Goal: Information Seeking & Learning: Check status

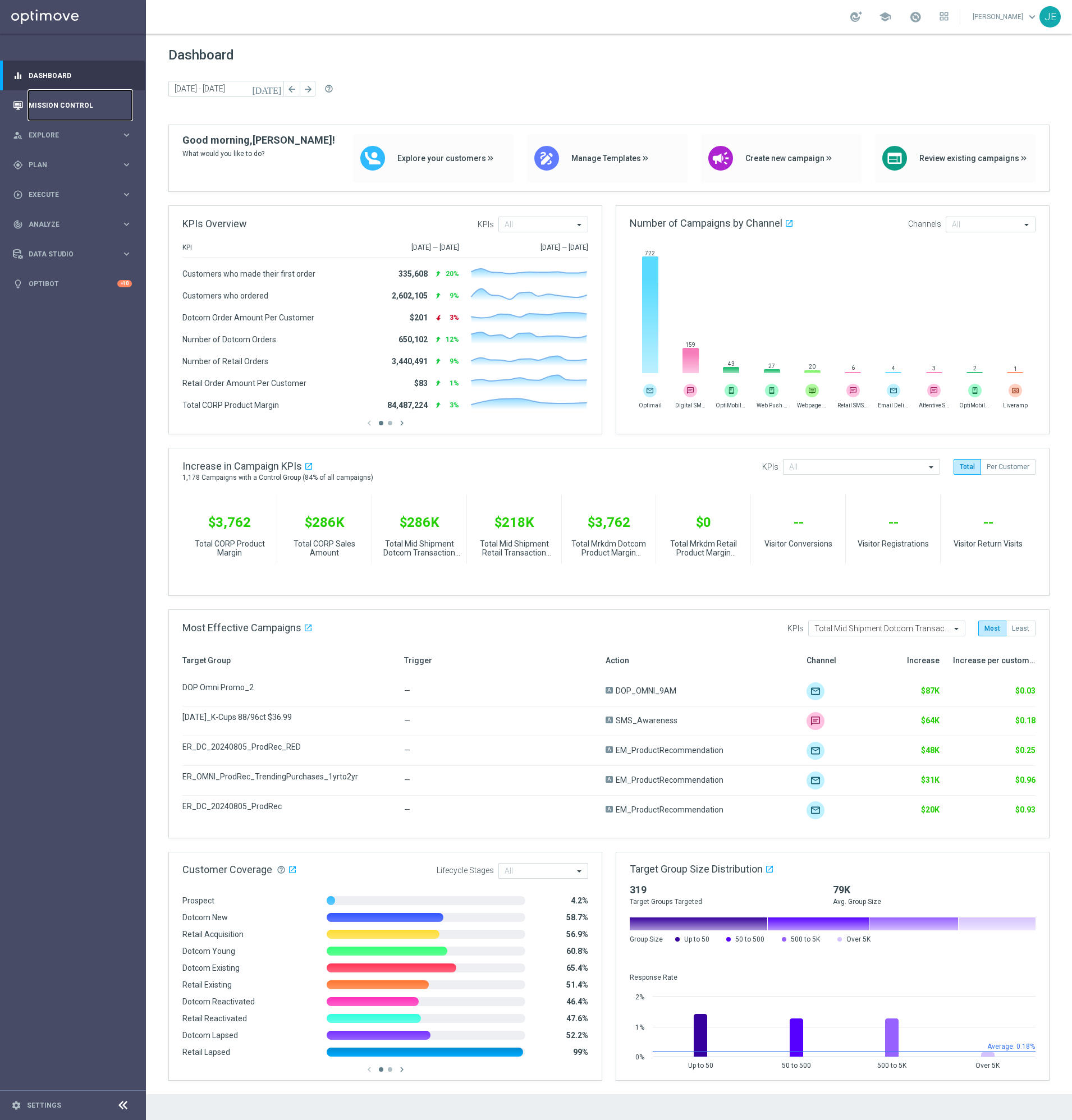
click at [64, 105] on link "Mission Control" at bounding box center [80, 106] width 103 height 30
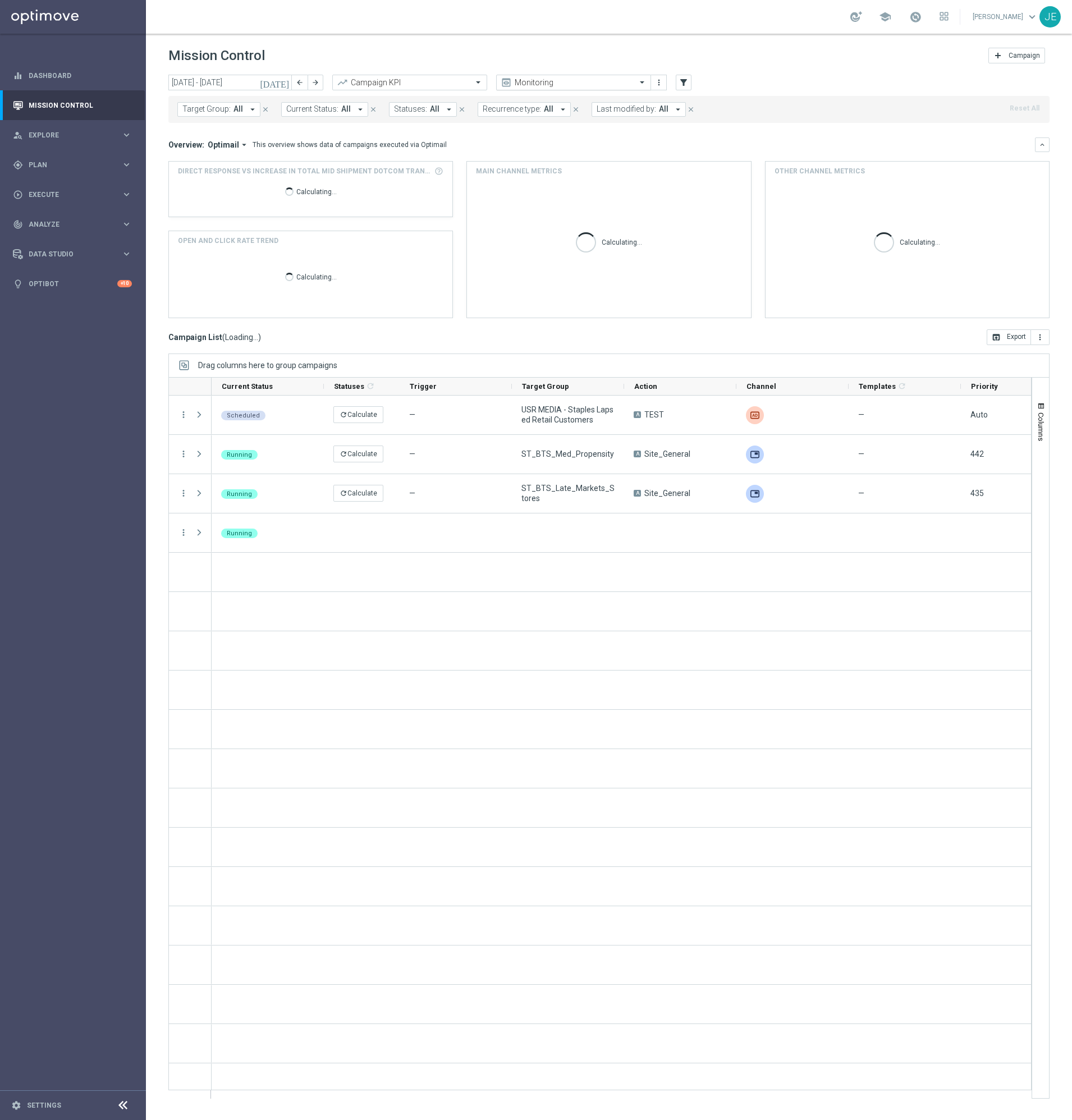
click at [562, 77] on div "Monitoring" at bounding box center [573, 82] width 155 height 16
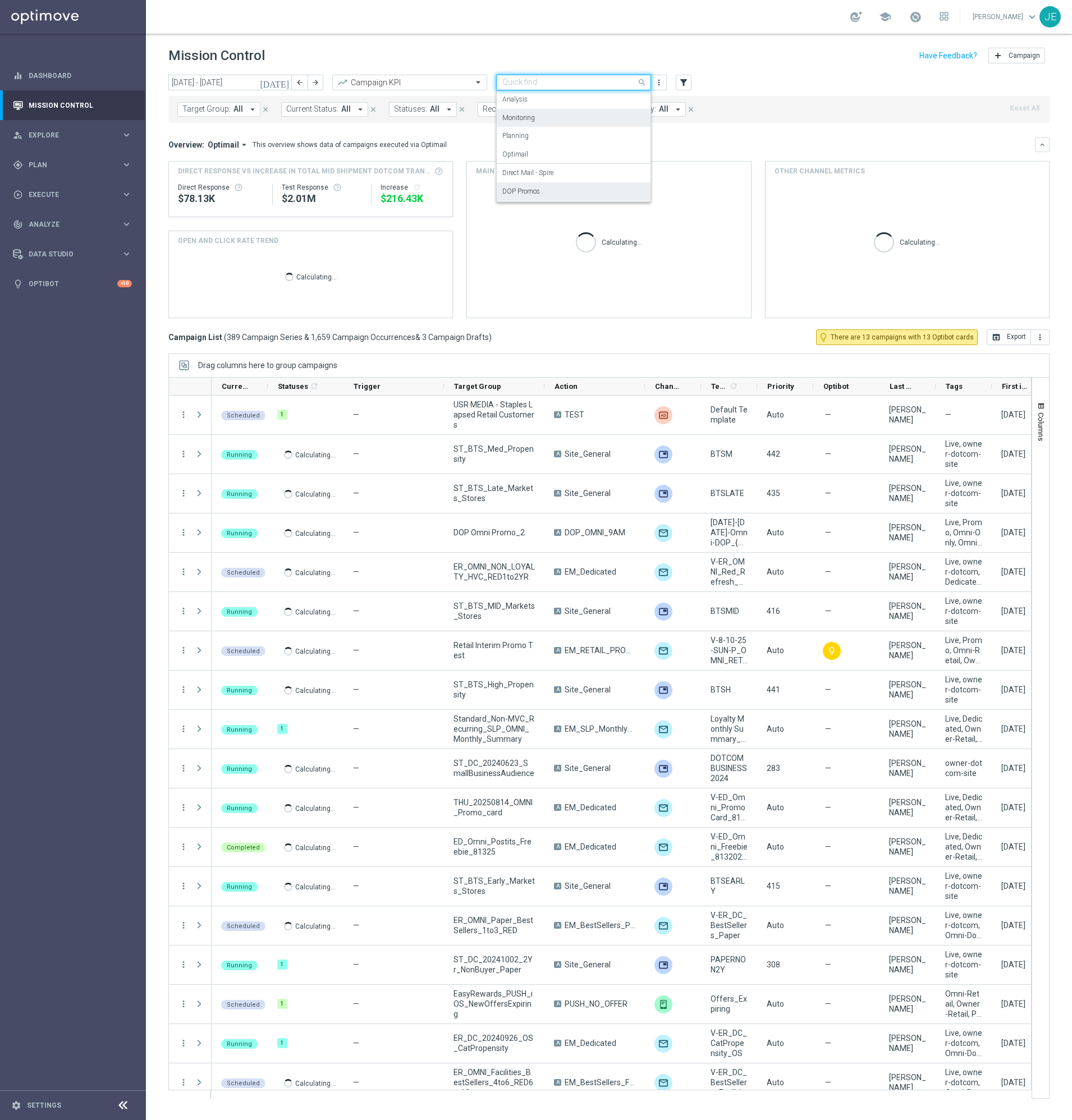
click at [519, 157] on label "Optimail" at bounding box center [515, 154] width 26 height 9
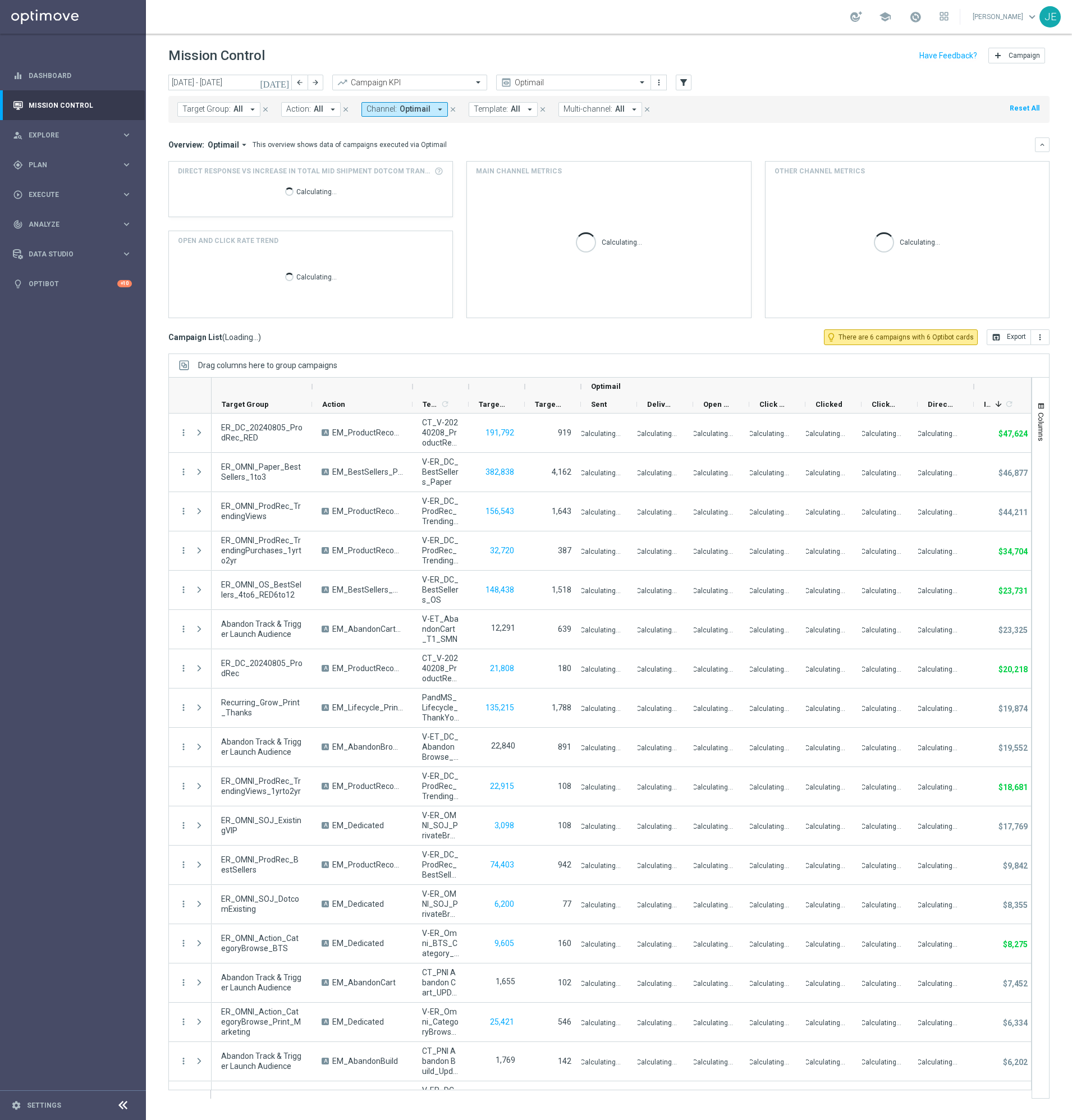
click at [287, 81] on icon "[DATE]" at bounding box center [275, 82] width 31 height 10
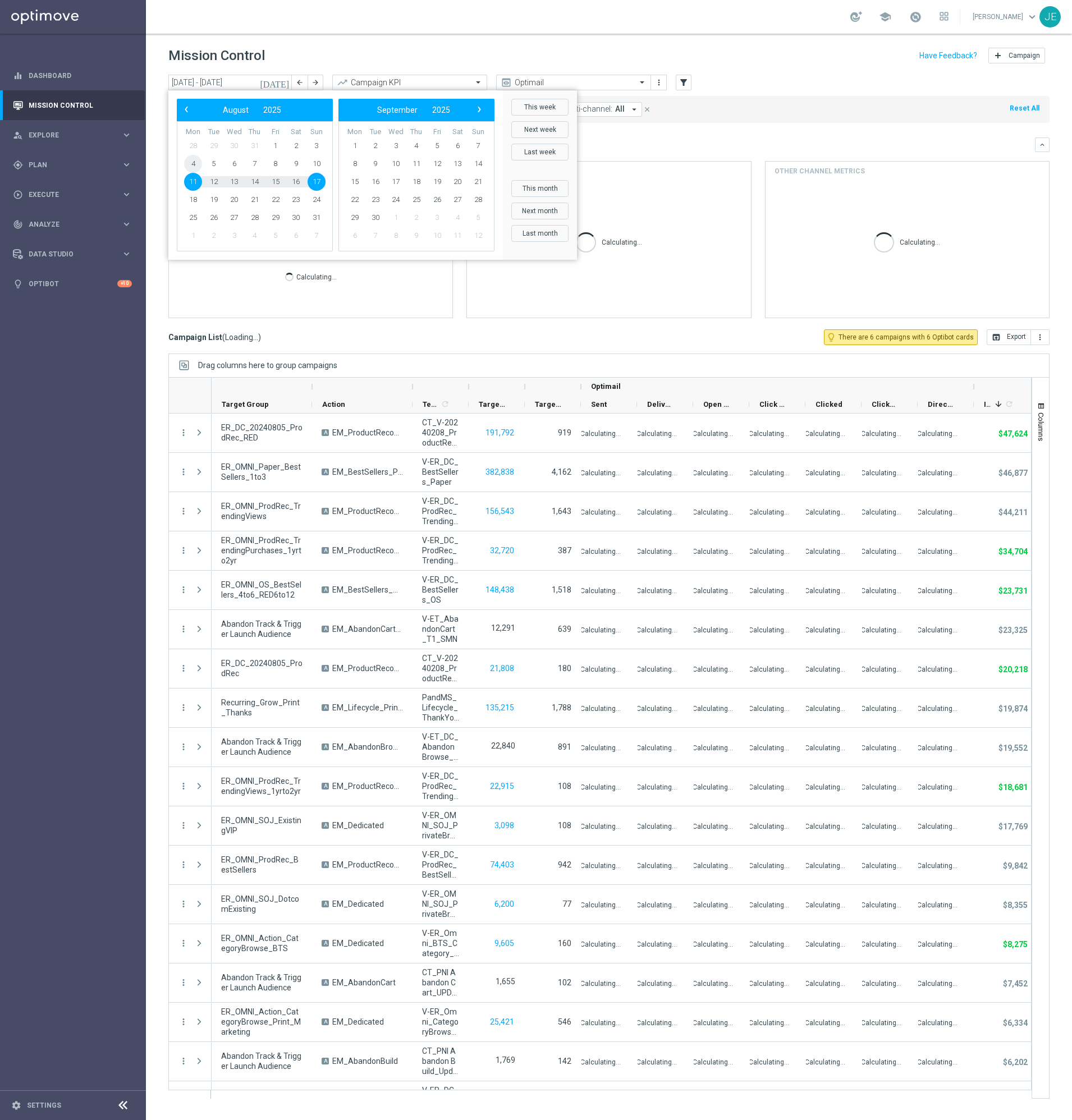
click at [194, 164] on span "4" at bounding box center [193, 164] width 18 height 18
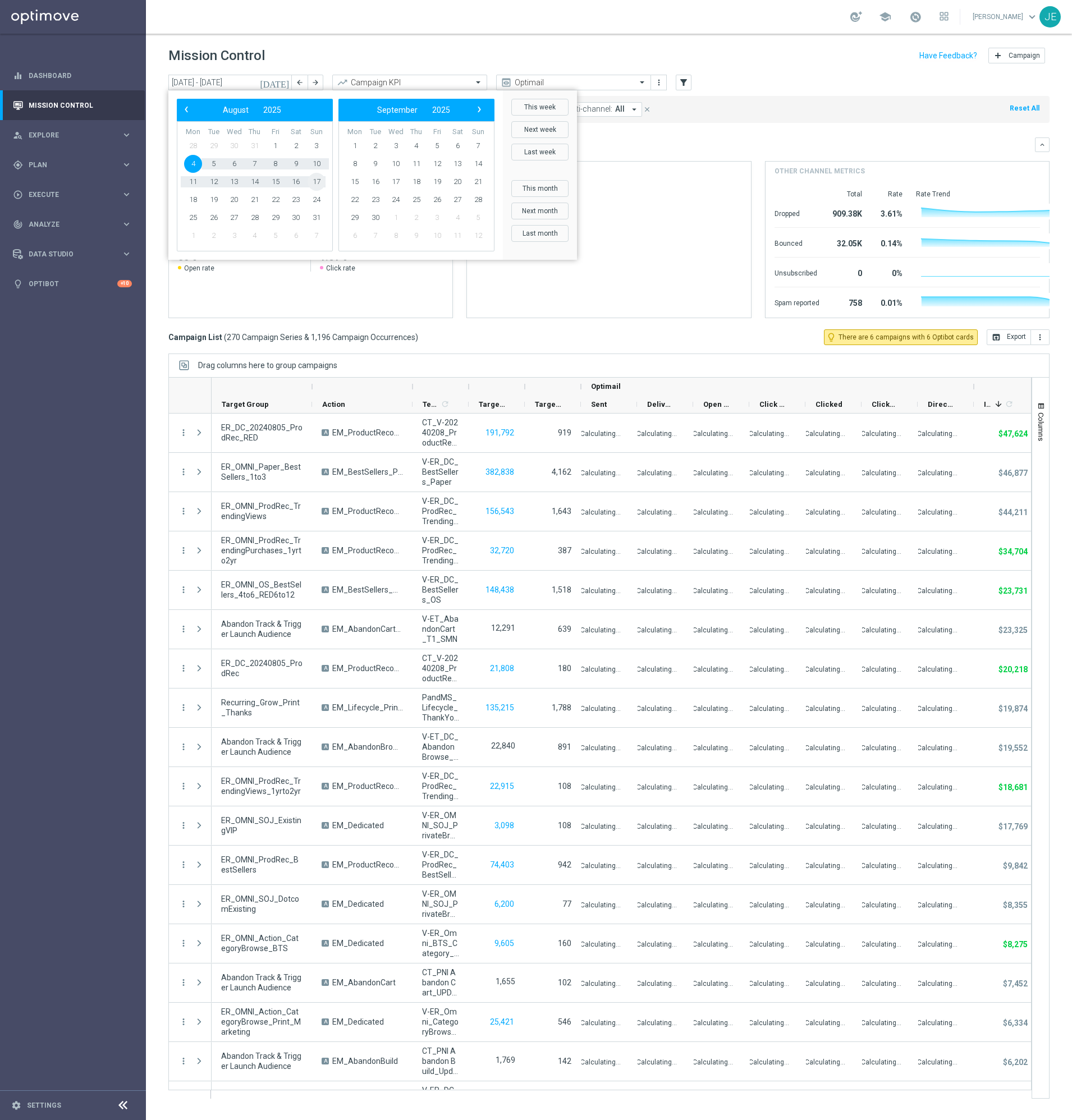
click at [315, 182] on span "17" at bounding box center [316, 182] width 18 height 18
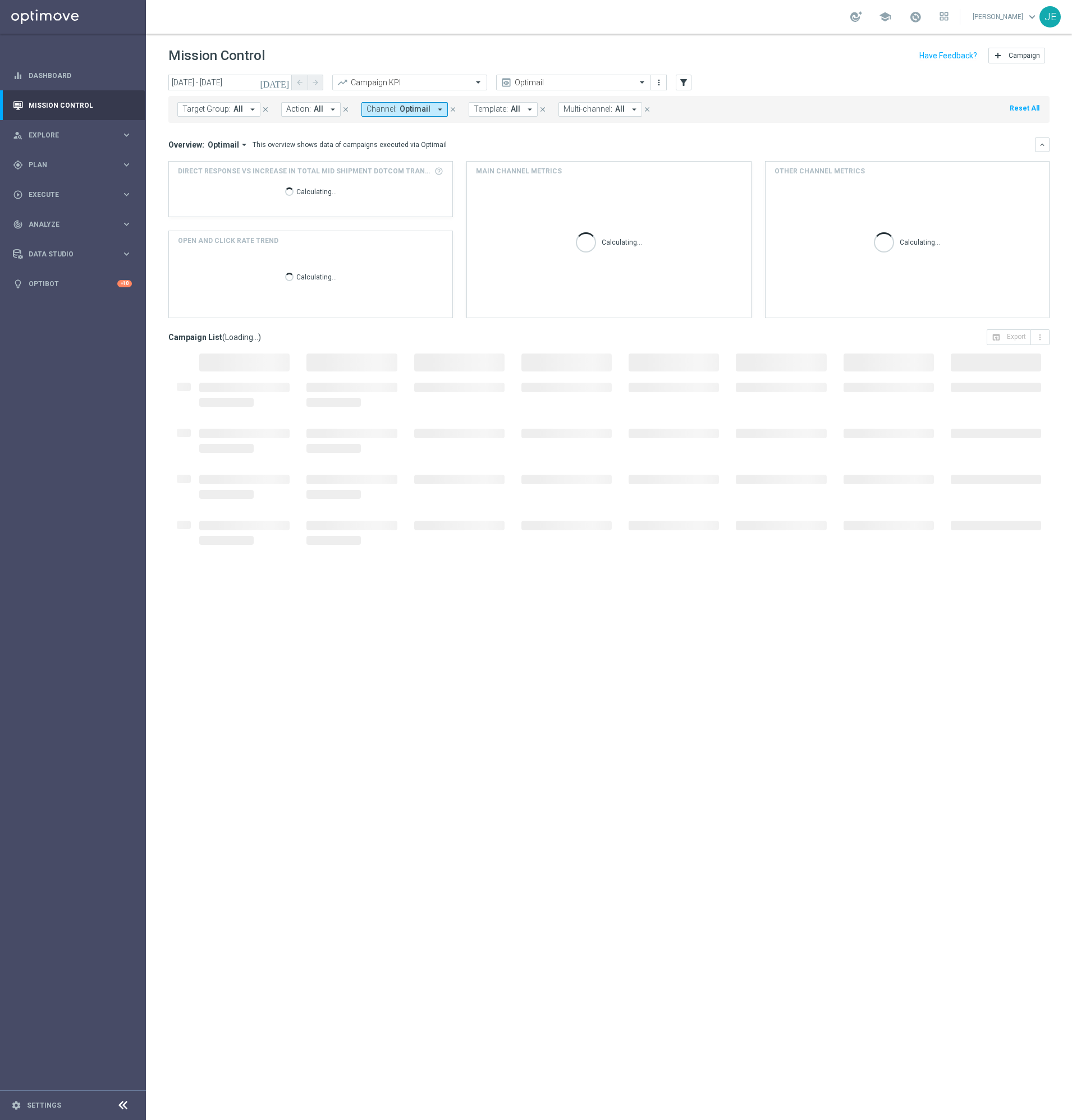
type input "[DATE] - [DATE]"
click at [247, 110] on icon "arrow_drop_down" at bounding box center [252, 109] width 10 height 10
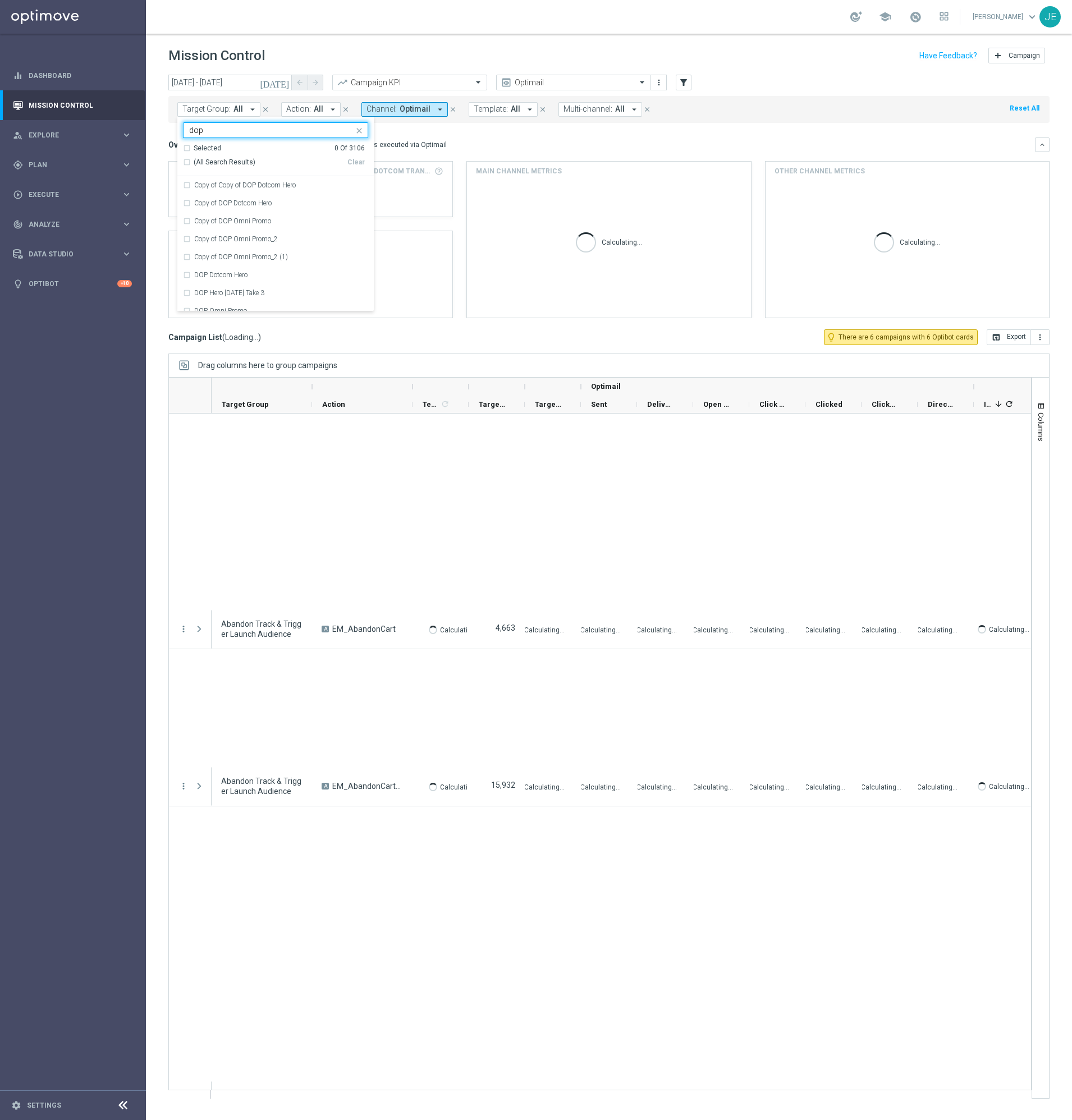
click at [222, 161] on span "(All Search Results)" at bounding box center [224, 162] width 62 height 9
type input "dop"
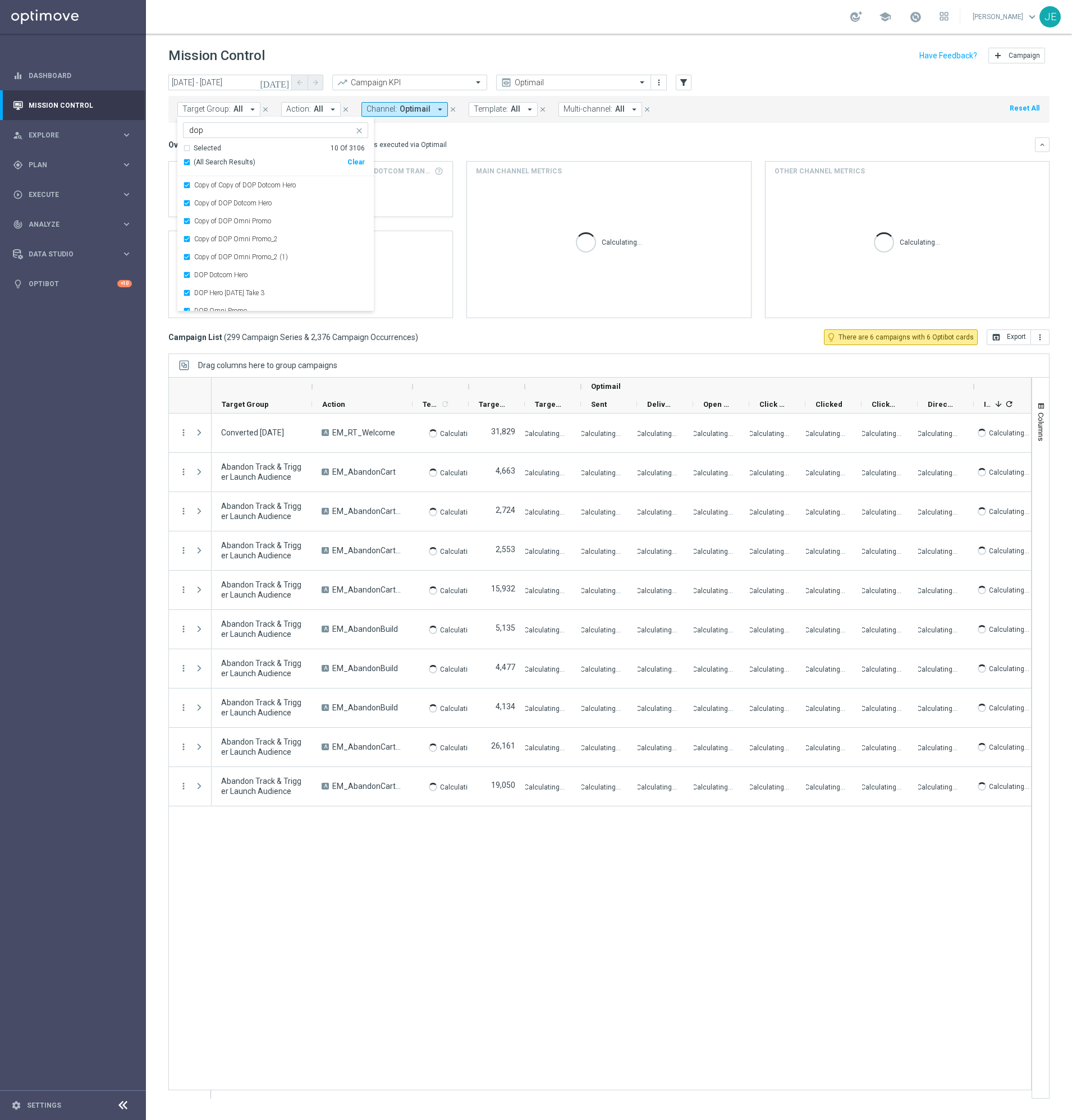
click at [519, 139] on div "Overview: Optimail arrow_drop_down This overview shows data of campaigns execut…" at bounding box center [609, 144] width 881 height 14
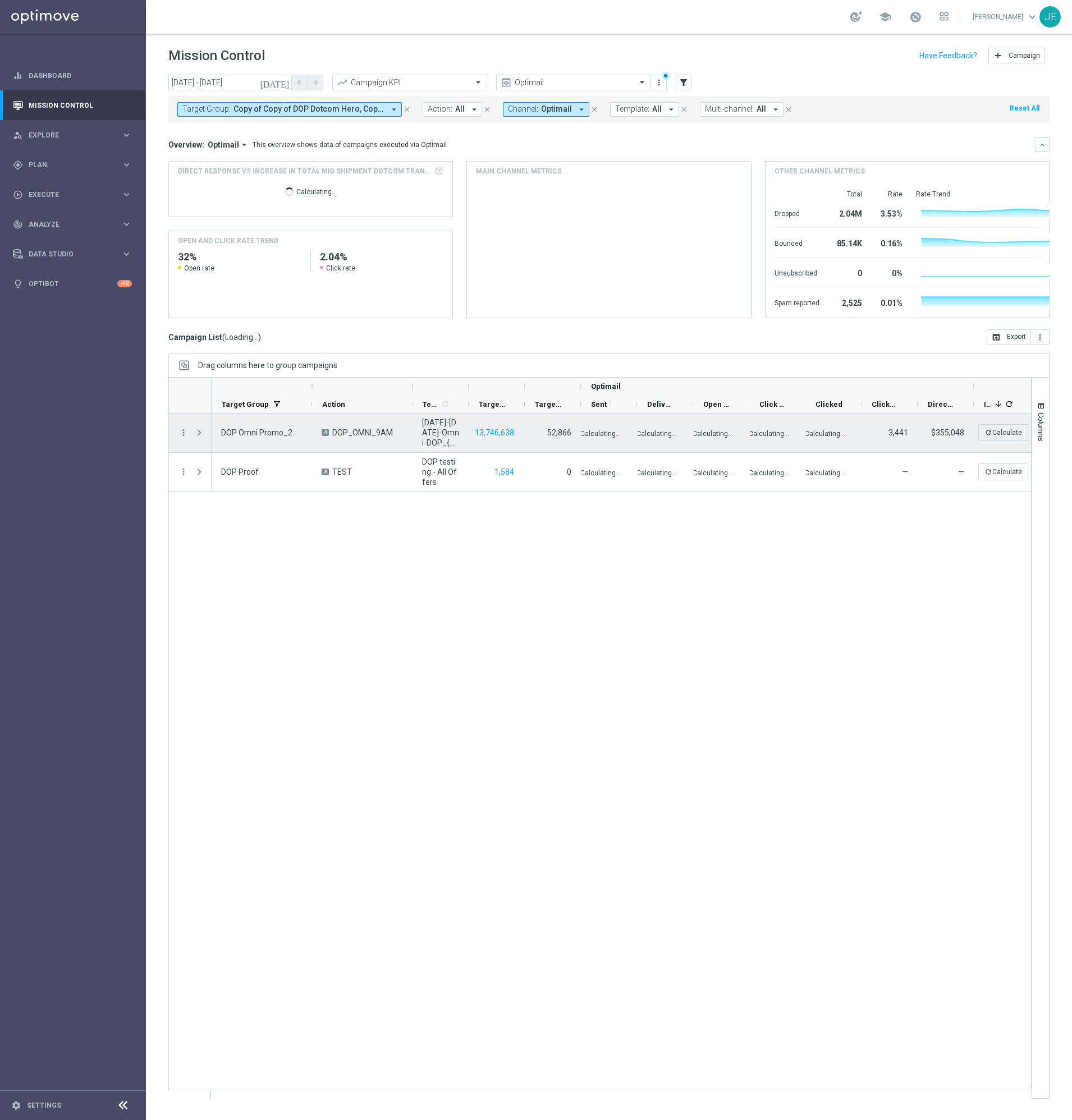
click at [196, 435] on span "Press SPACE to select this row." at bounding box center [199, 433] width 10 height 9
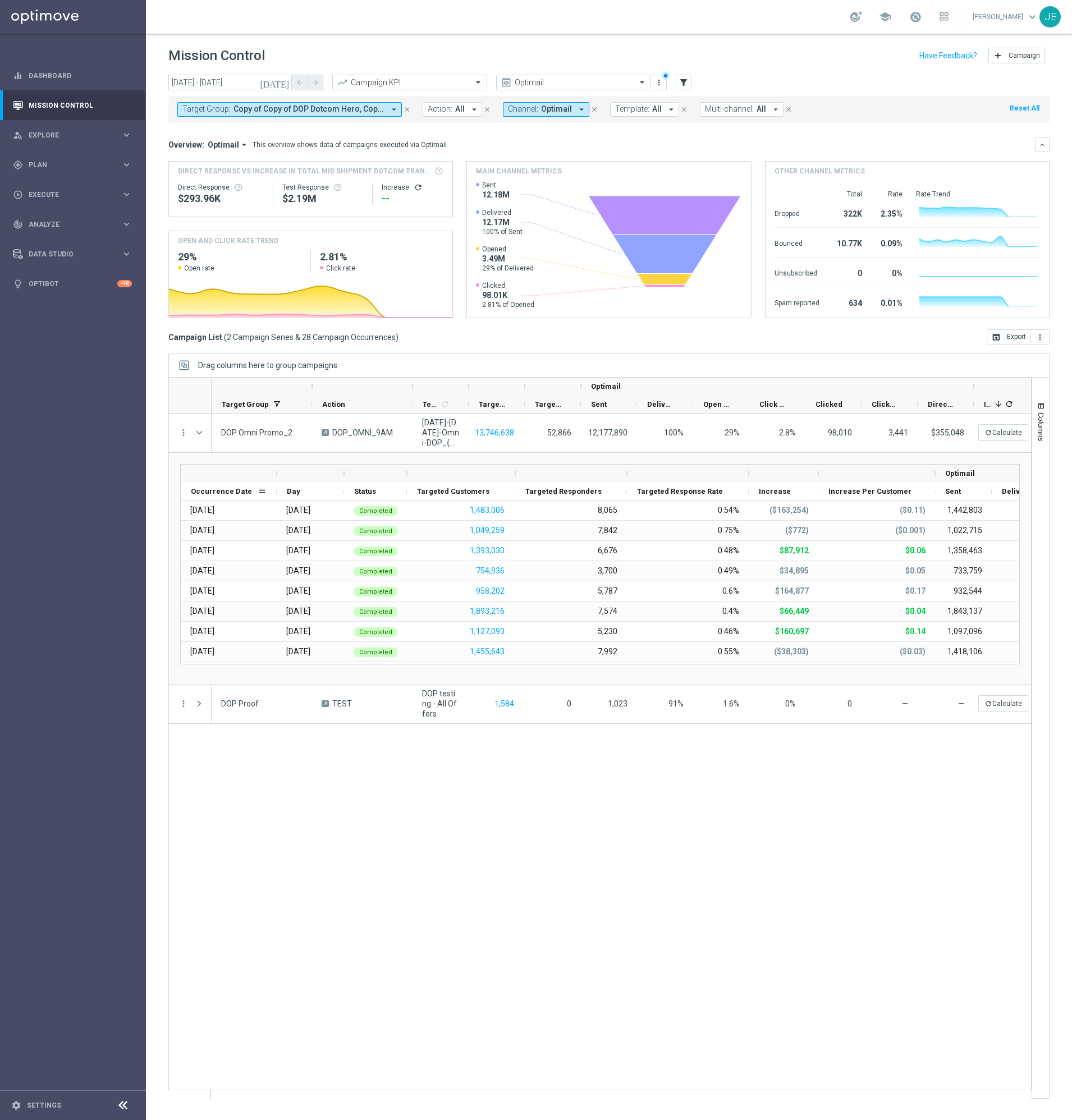
click at [224, 500] on div "Occurrence Date" at bounding box center [224, 492] width 67 height 17
click at [224, 500] on div "Occurrence Date 1" at bounding box center [224, 492] width 67 height 17
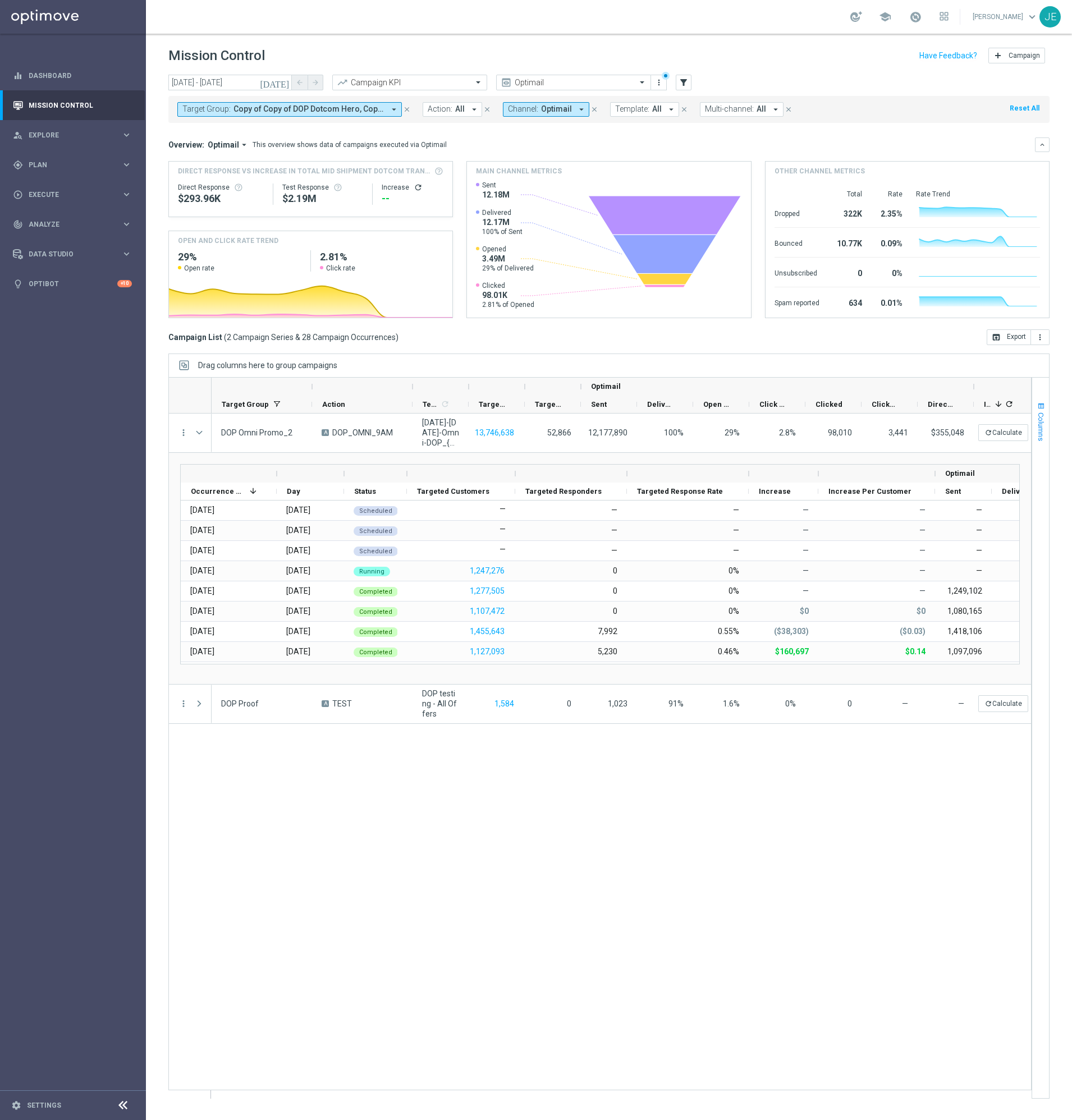
click at [1047, 423] on button "Columns" at bounding box center [1040, 421] width 17 height 61
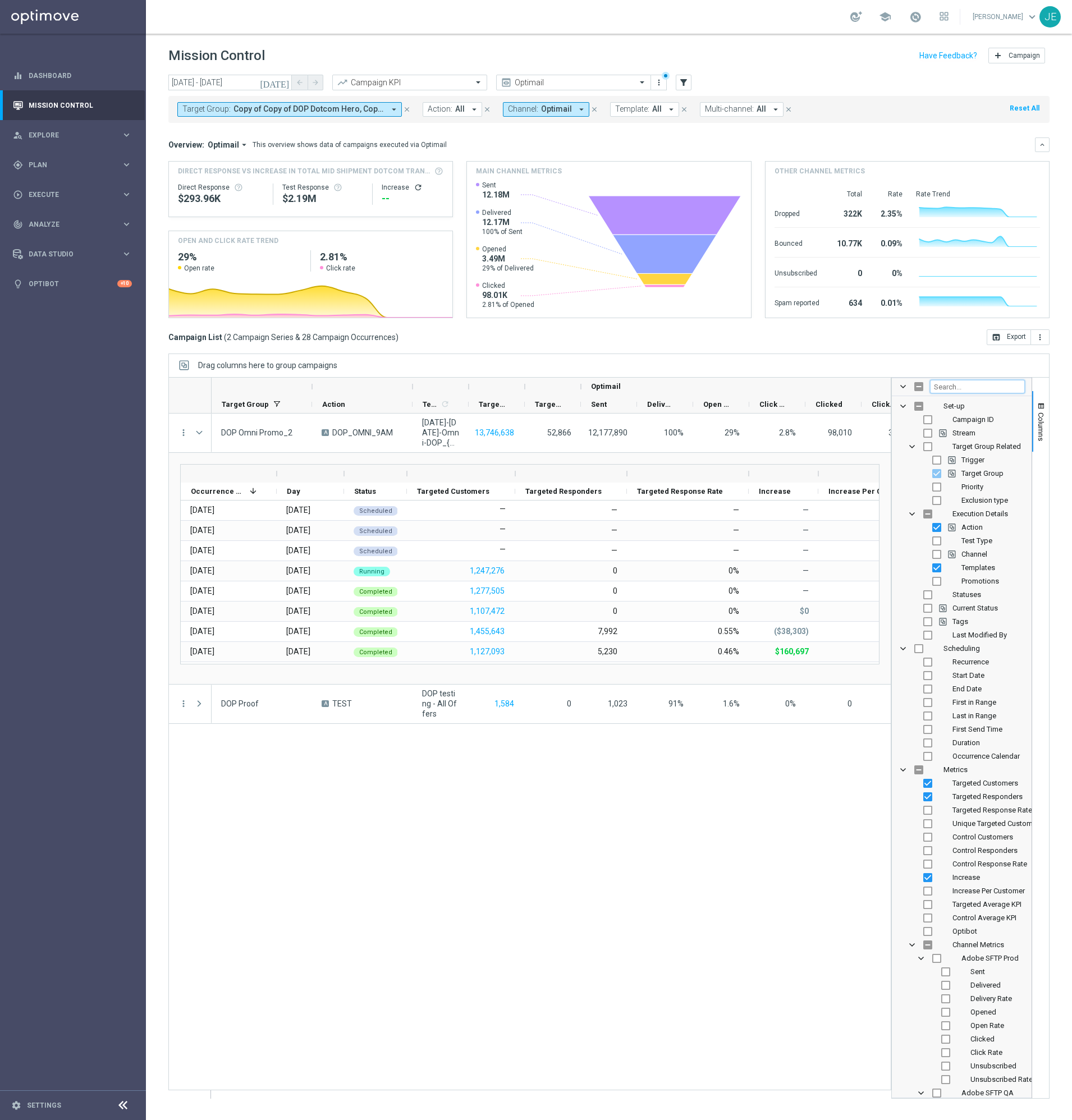
click at [961, 388] on input "Filter Columns Input" at bounding box center [978, 387] width 95 height 14
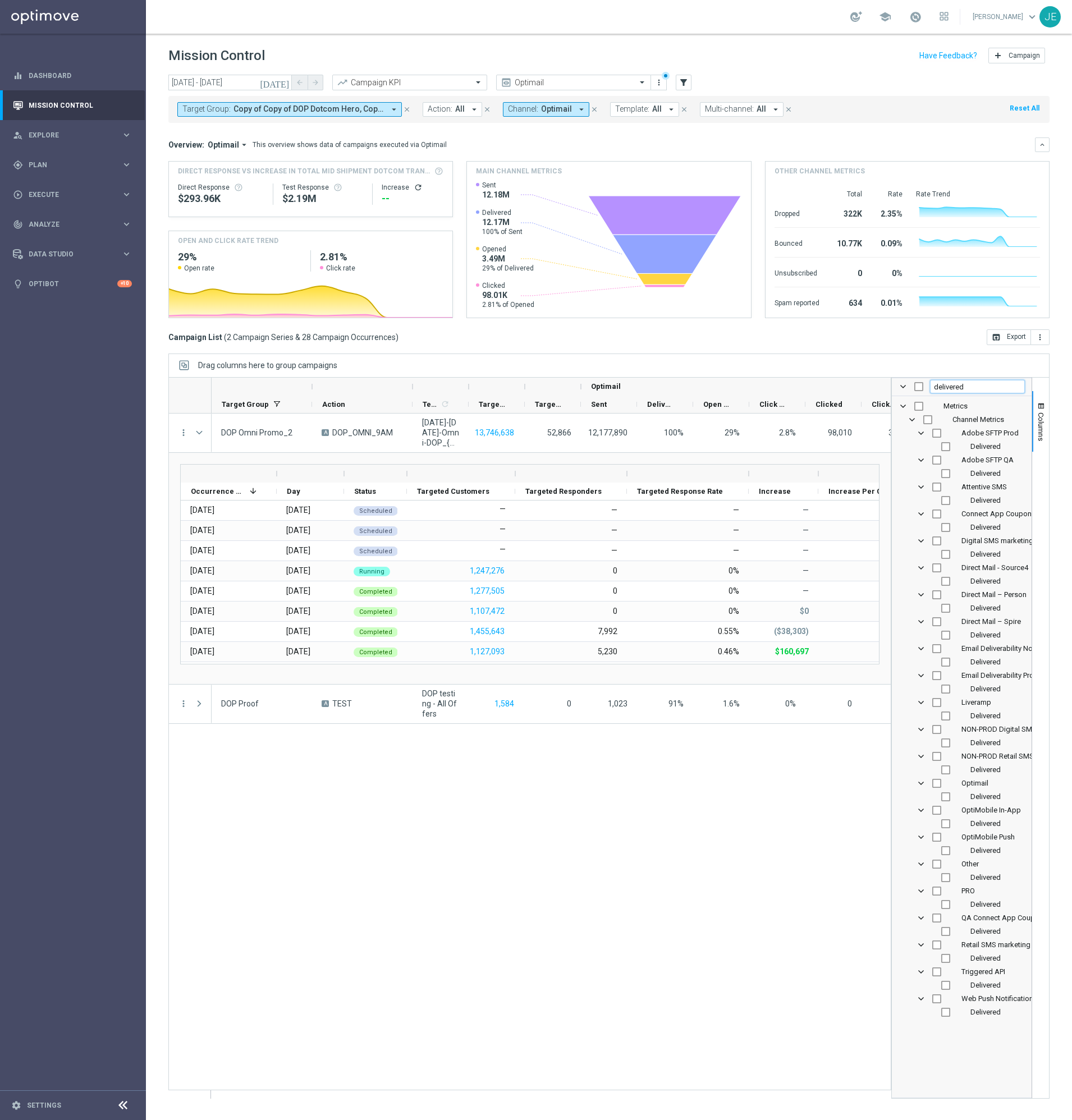
type input "delivered"
click at [946, 799] on input "Press SPACE to toggle visibility (hidden)" at bounding box center [946, 797] width 9 height 9
checkbox input "true"
checkbox input "false"
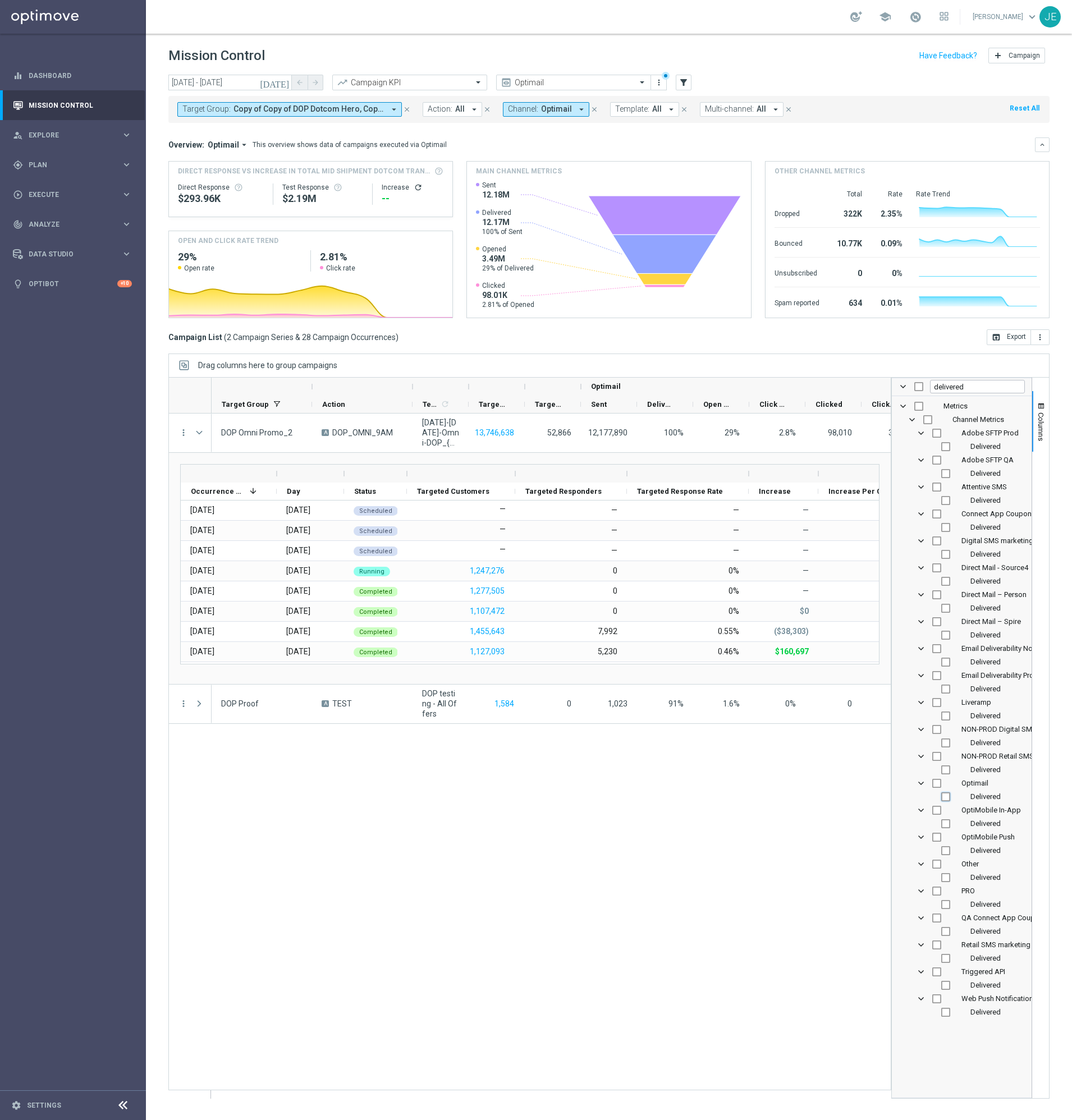
checkbox input "false"
checkbox input "true"
click at [945, 388] on input "delivered" at bounding box center [978, 387] width 95 height 14
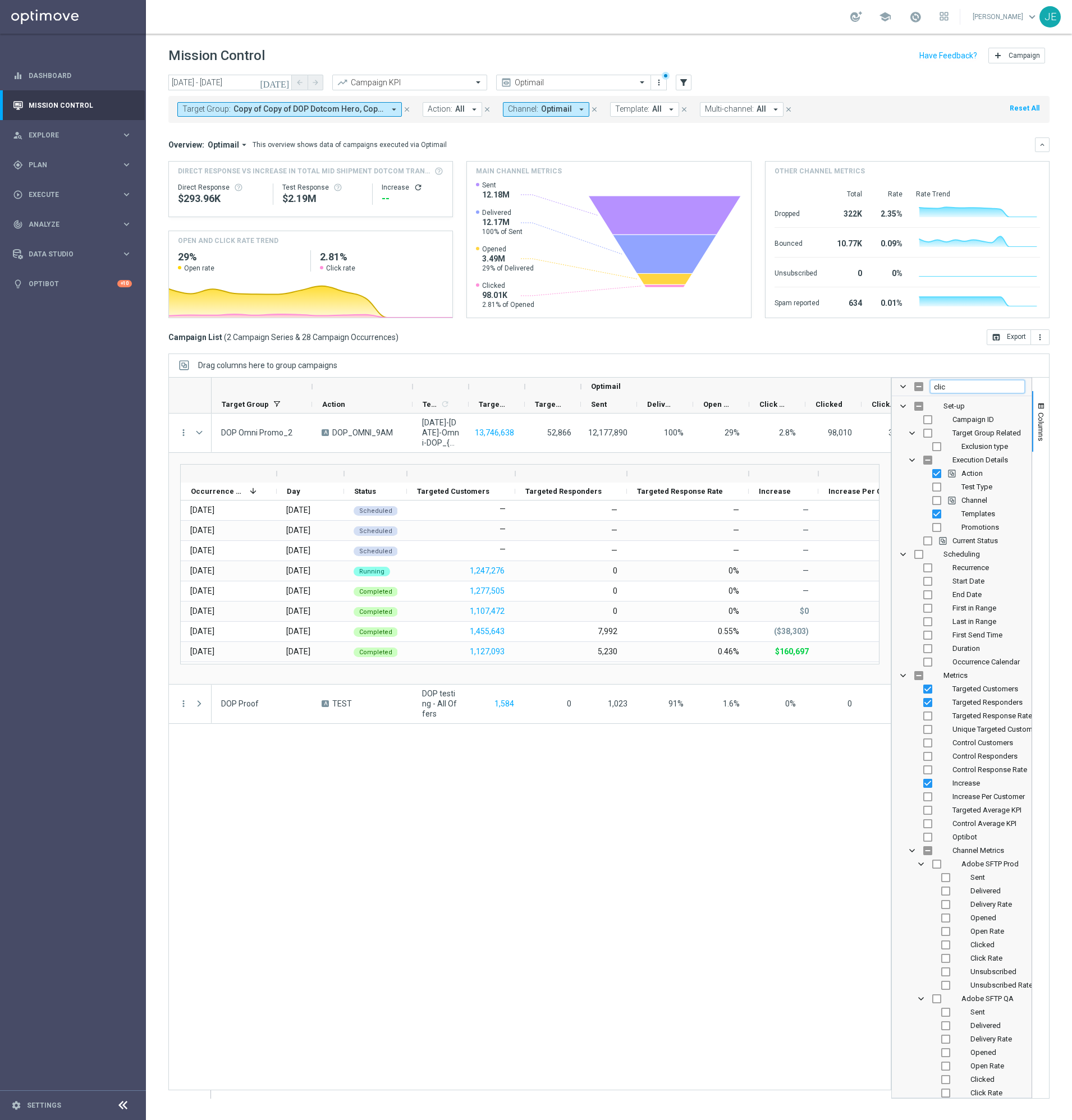
type input "click"
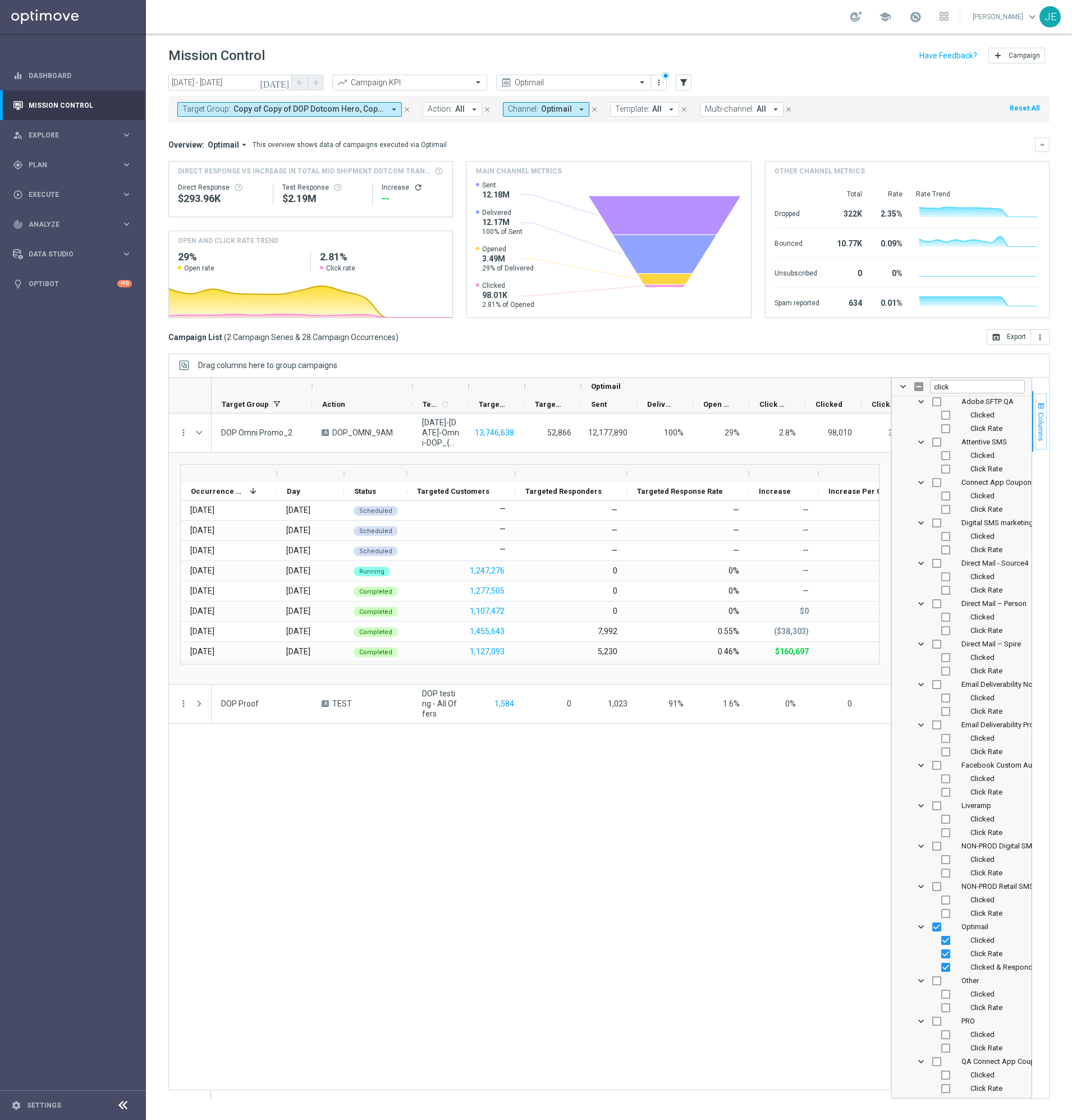
click at [1045, 422] on span "Columns" at bounding box center [1041, 427] width 9 height 29
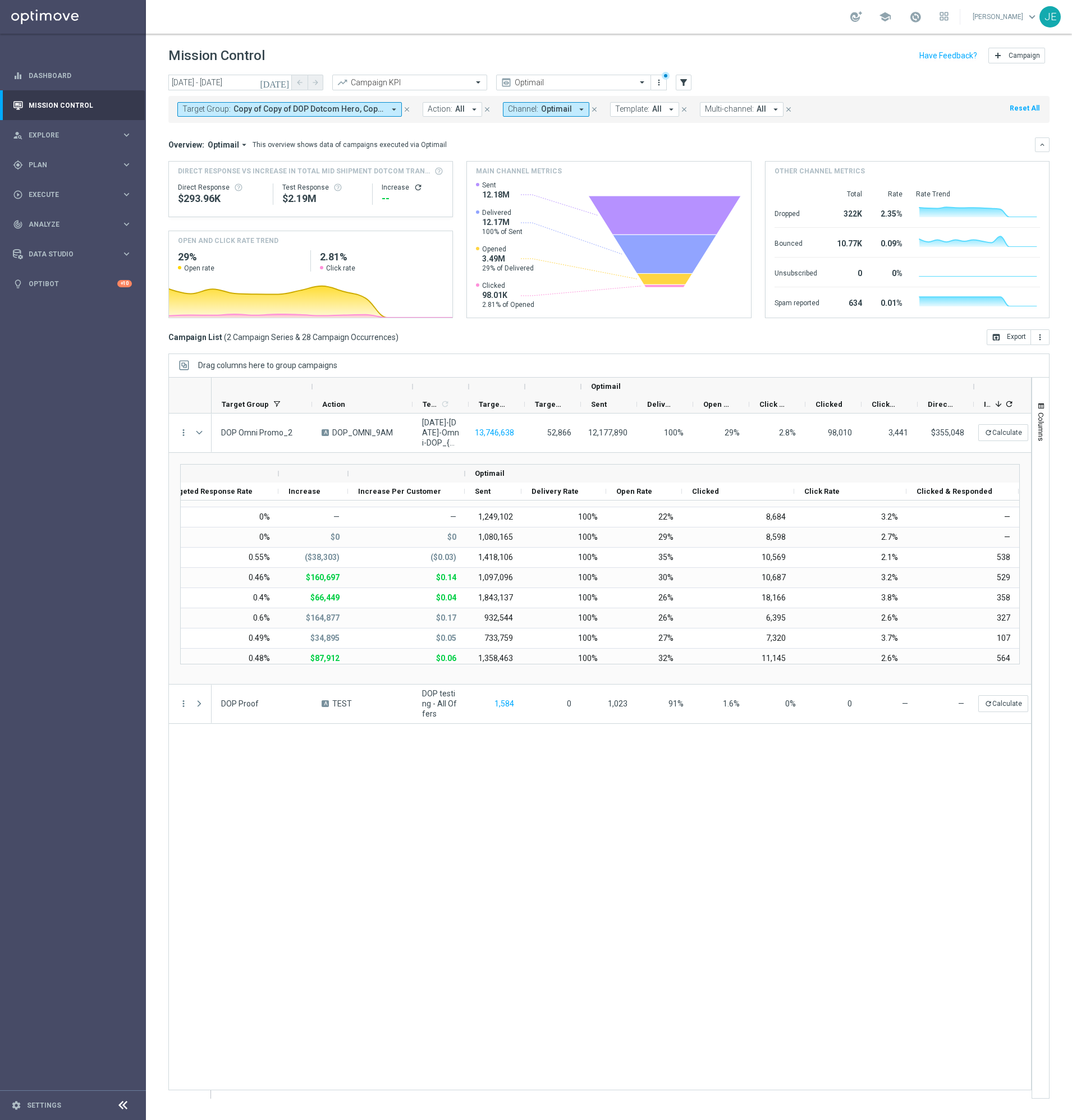
scroll to position [0, 469]
